Goal: Transaction & Acquisition: Download file/media

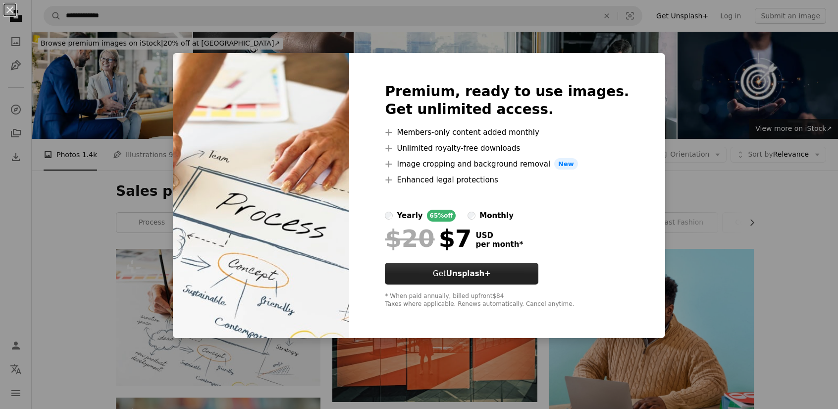
scroll to position [149, 0]
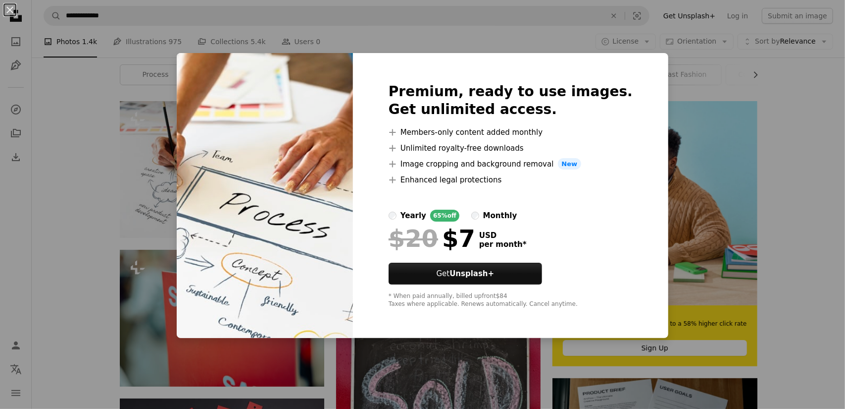
click at [102, 151] on div "An X shape Premium, ready to use images. Get unlimited access. A plus sign Memb…" at bounding box center [422, 204] width 845 height 409
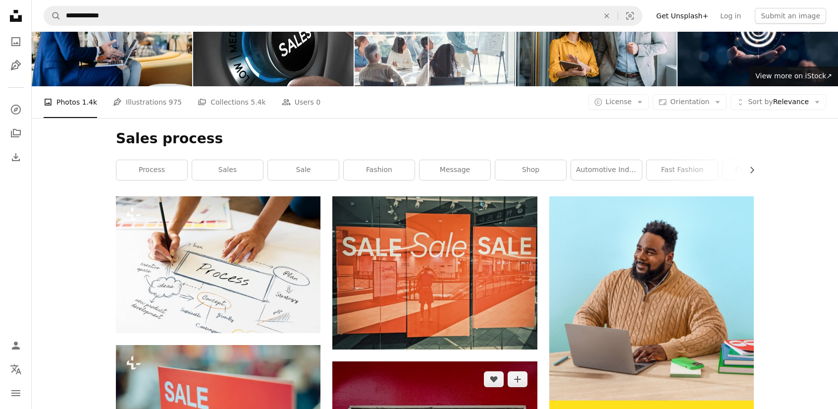
scroll to position [149, 0]
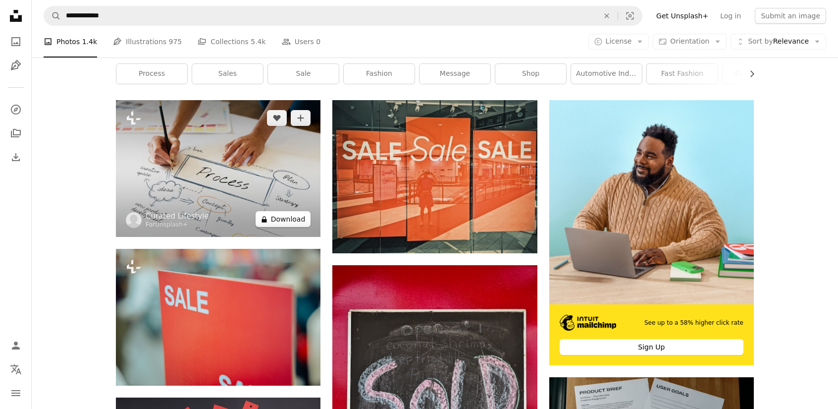
click at [290, 218] on button "A lock Download" at bounding box center [283, 219] width 55 height 16
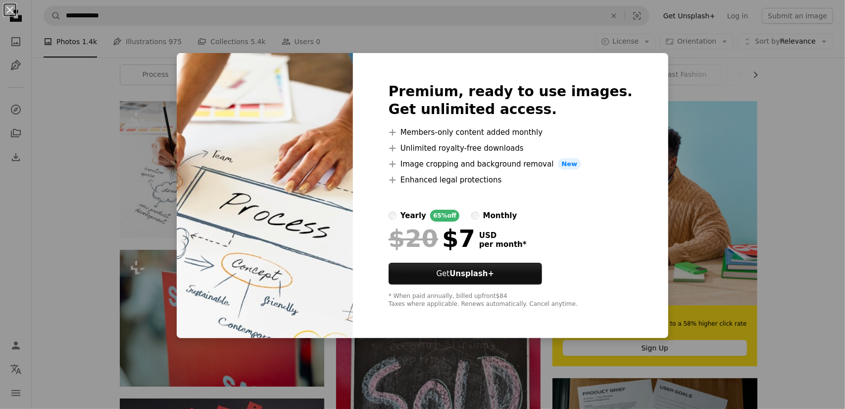
click at [653, 201] on div "An X shape Premium, ready to use images. Get unlimited access. A plus sign Memb…" at bounding box center [422, 204] width 845 height 409
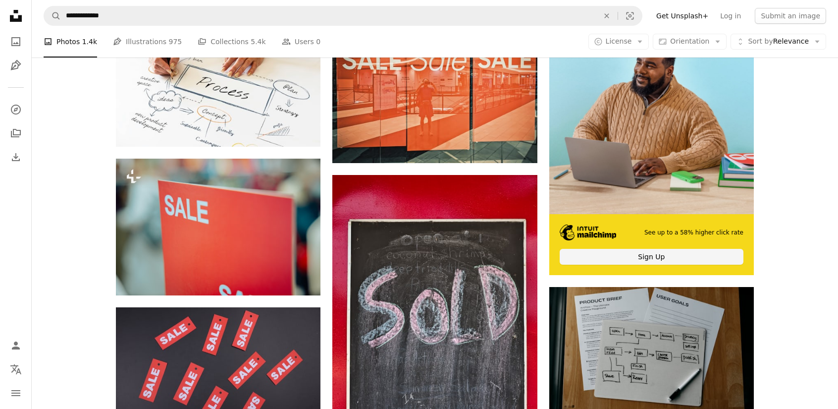
scroll to position [248, 0]
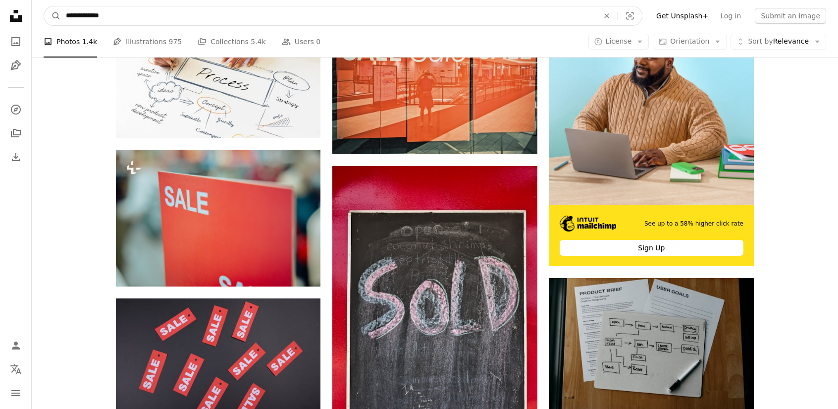
drag, startPoint x: 124, startPoint y: 15, endPoint x: 67, endPoint y: 12, distance: 57.0
click at [58, 19] on form "**********" at bounding box center [343, 16] width 599 height 20
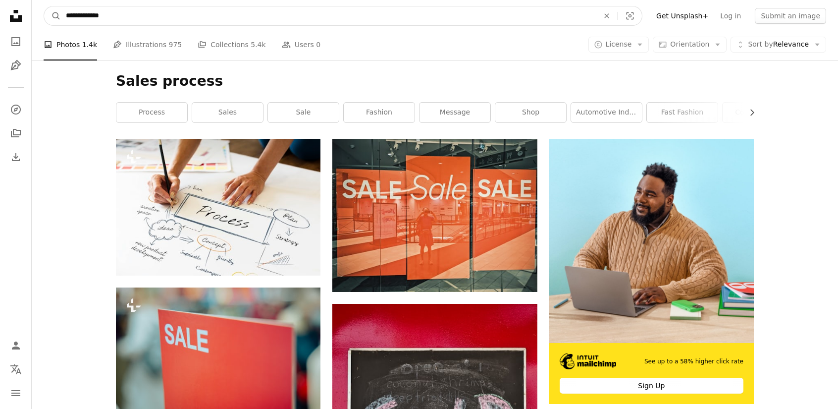
scroll to position [124, 0]
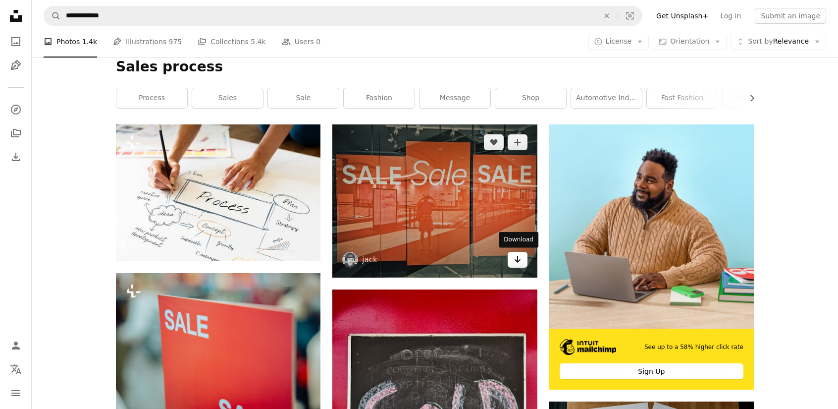
click at [518, 255] on icon "Arrow pointing down" at bounding box center [518, 259] width 8 height 12
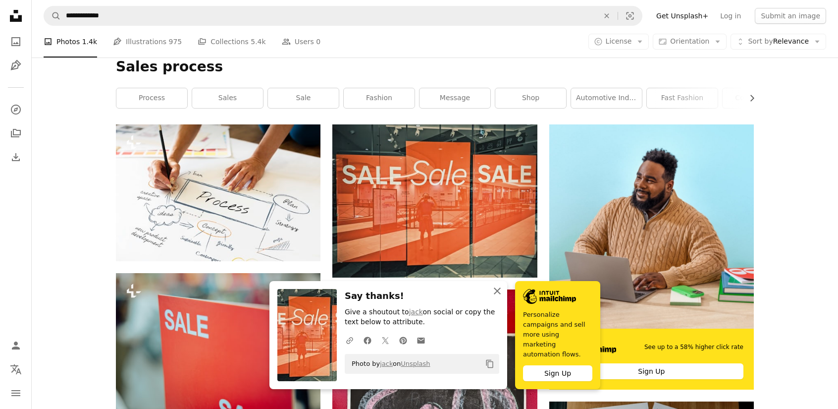
click at [498, 294] on icon "button" at bounding box center [497, 290] width 7 height 7
